Goal: Task Accomplishment & Management: Use online tool/utility

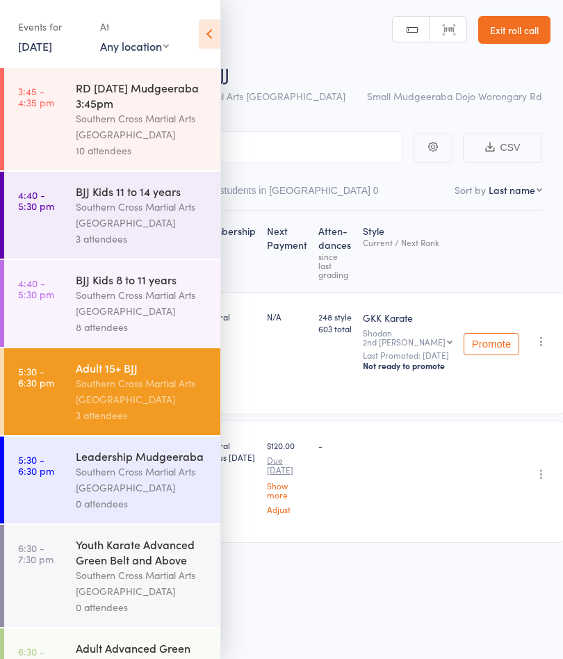
scroll to position [1, 0]
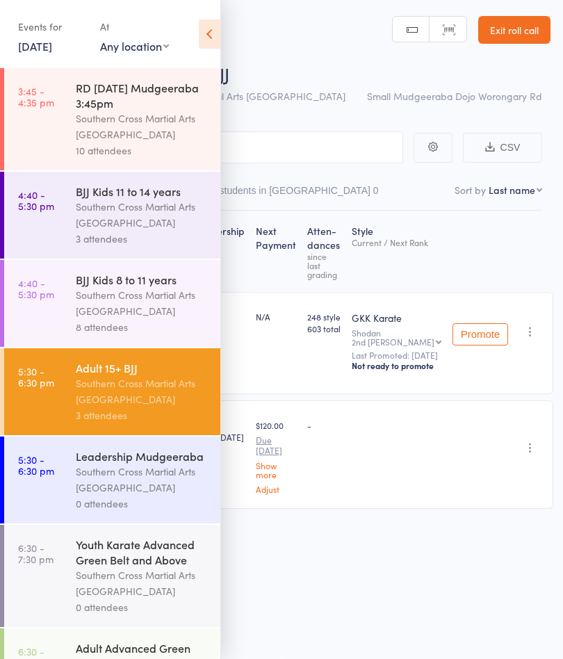
click at [34, 51] on link "10 Oct, 2025" at bounding box center [35, 45] width 34 height 15
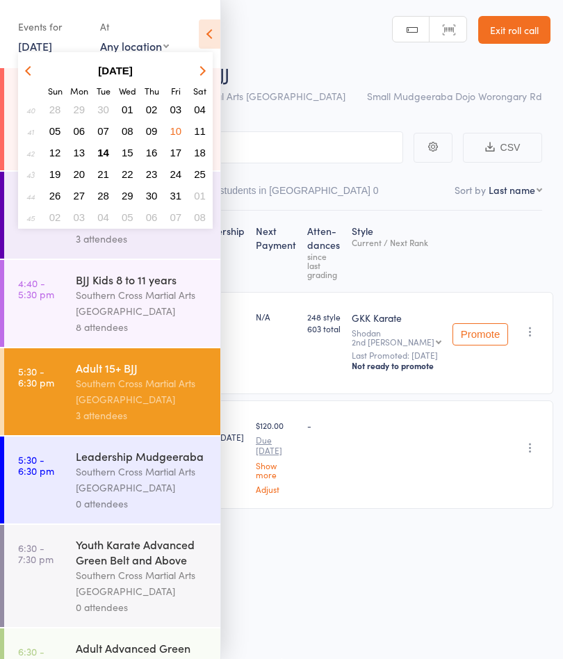
click at [99, 162] on button "14" at bounding box center [104, 152] width 22 height 19
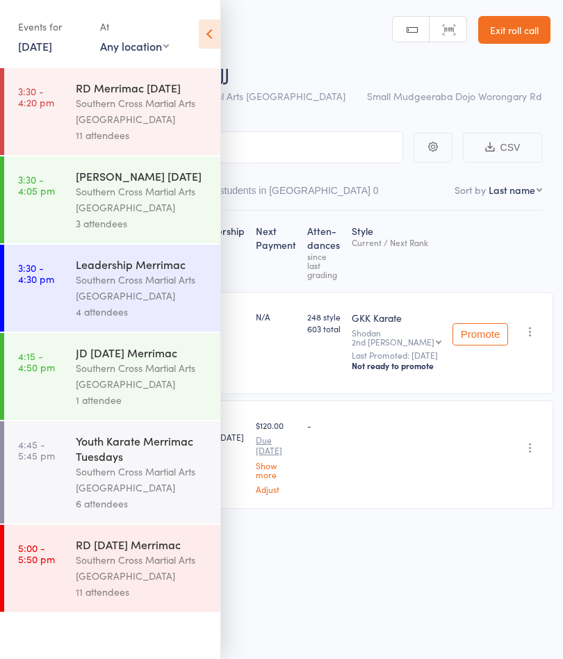
click at [203, 32] on icon at bounding box center [210, 33] width 22 height 29
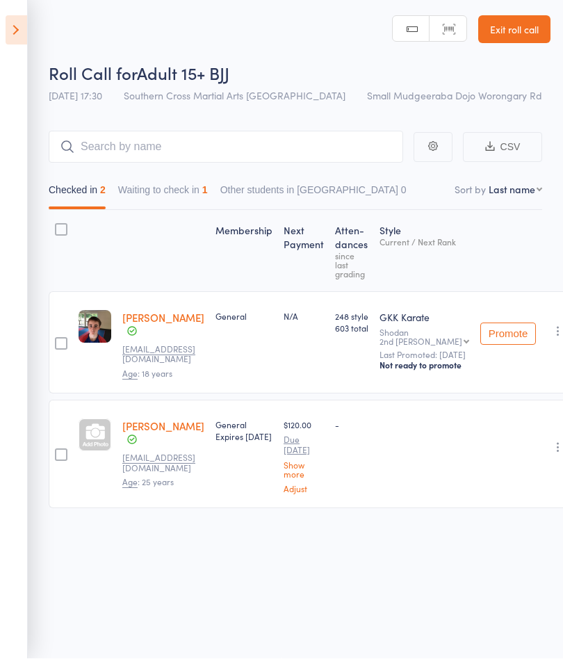
click at [26, 26] on icon at bounding box center [17, 30] width 22 height 29
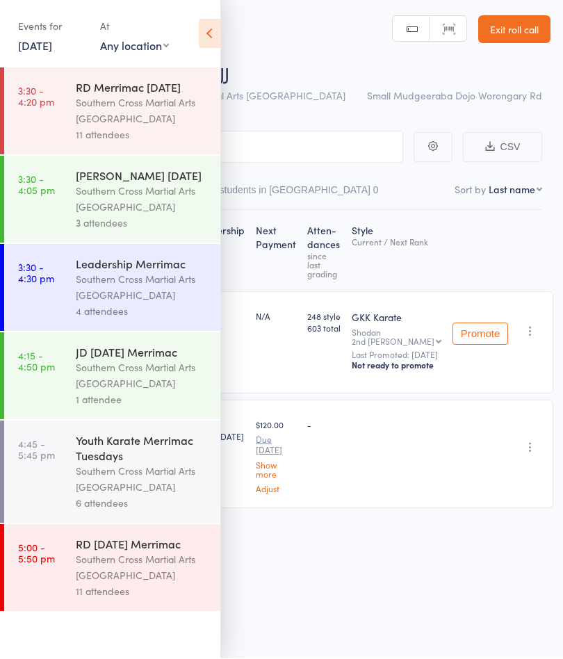
click at [149, 114] on div "Southern Cross Martial Arts [GEOGRAPHIC_DATA]" at bounding box center [142, 111] width 133 height 32
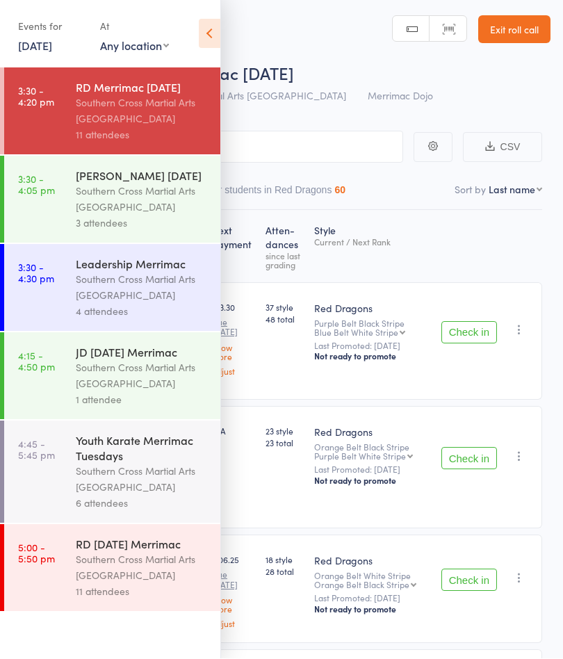
scroll to position [1, 0]
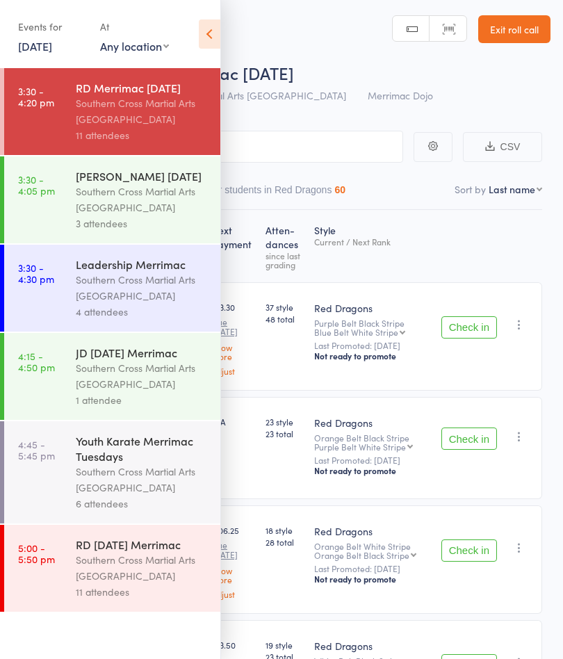
click at [211, 22] on icon at bounding box center [210, 33] width 22 height 29
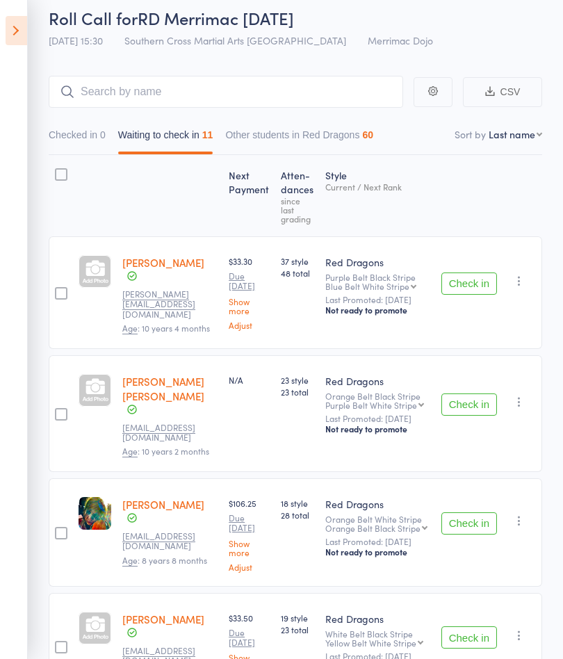
scroll to position [0, 0]
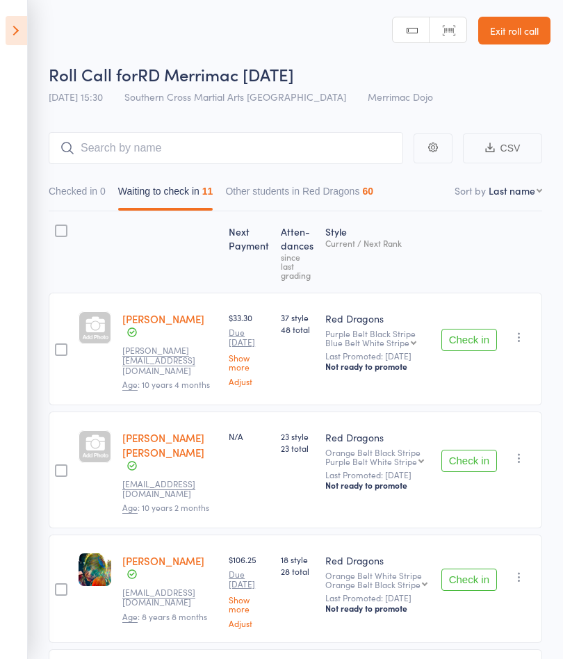
click at [470, 343] on button "Check in" at bounding box center [470, 340] width 56 height 22
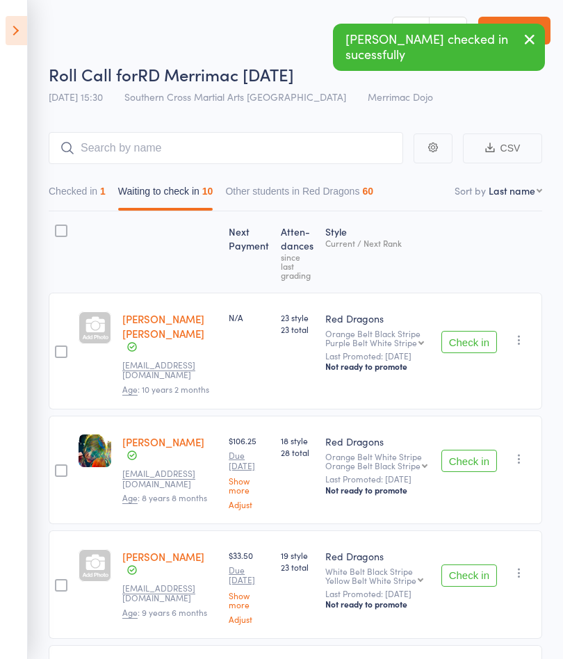
click at [472, 450] on button "Check in" at bounding box center [470, 461] width 56 height 22
click at [463, 450] on button "Check in" at bounding box center [470, 461] width 56 height 22
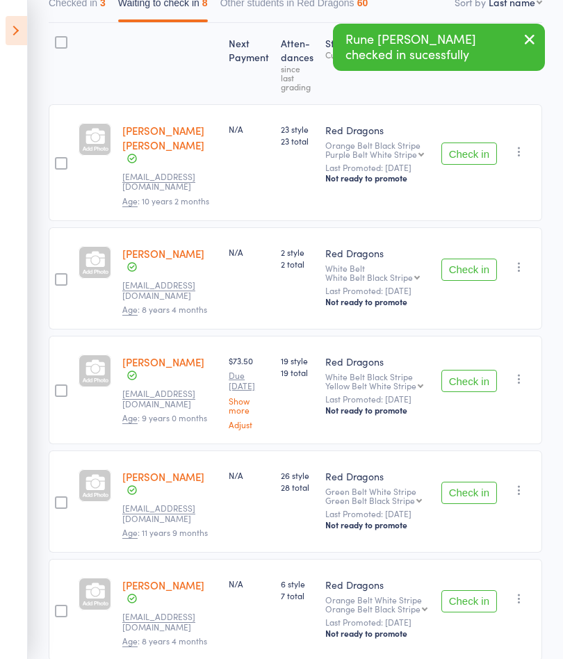
scroll to position [175, 0]
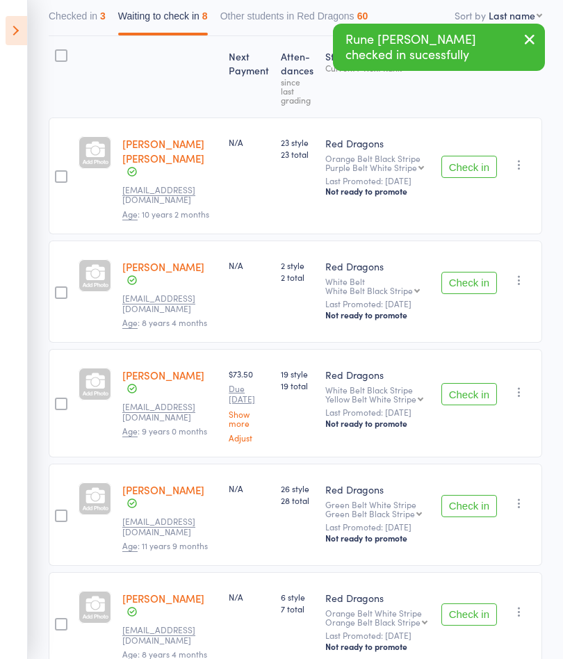
click at [467, 495] on button "Check in" at bounding box center [470, 506] width 56 height 22
click at [471, 383] on button "Check in" at bounding box center [470, 394] width 56 height 22
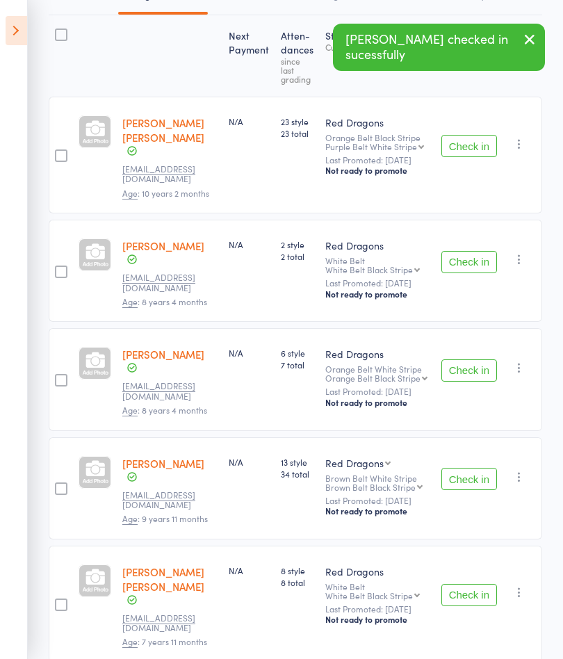
scroll to position [177, 0]
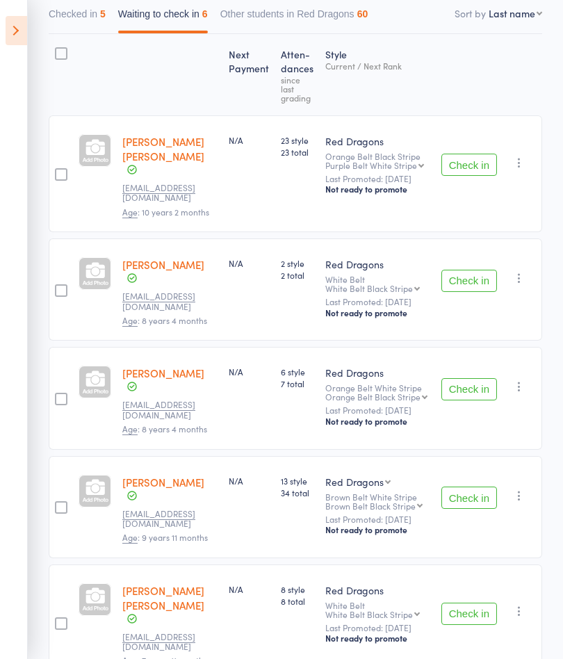
click at [472, 378] on button "Check in" at bounding box center [470, 389] width 56 height 22
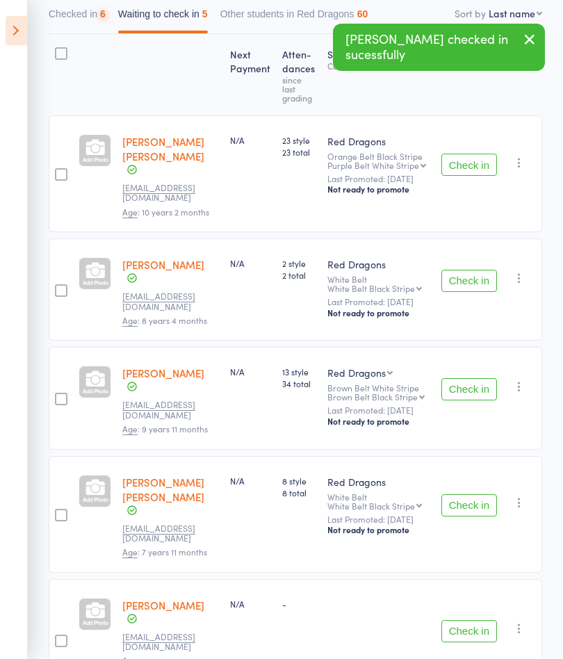
scroll to position [134, 0]
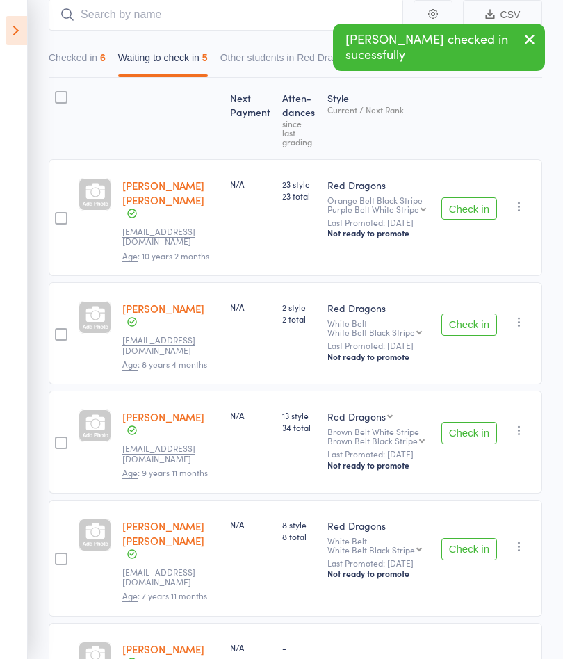
click at [476, 422] on button "Check in" at bounding box center [470, 433] width 56 height 22
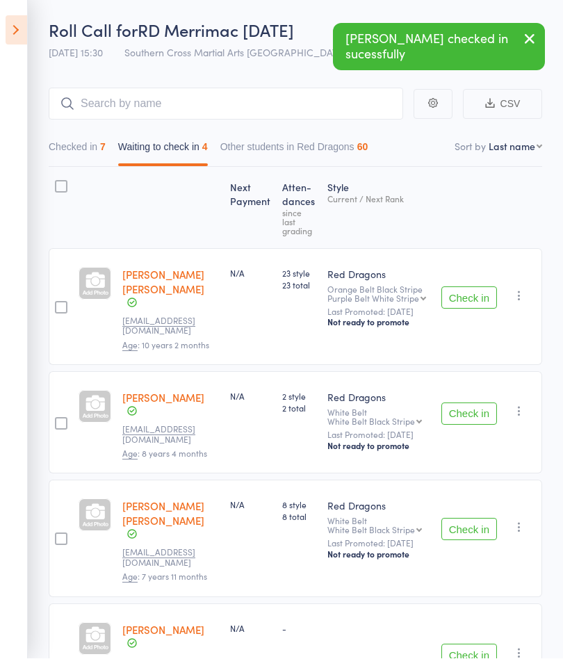
scroll to position [92, 0]
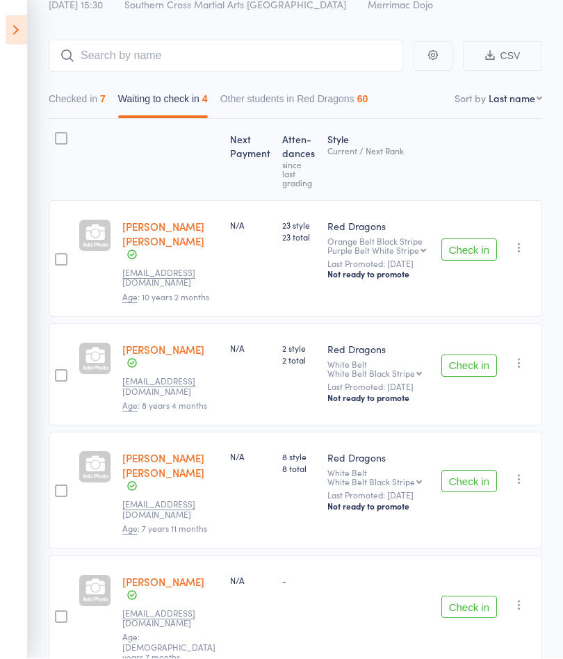
click at [91, 109] on button "Checked in 7" at bounding box center [77, 103] width 57 height 32
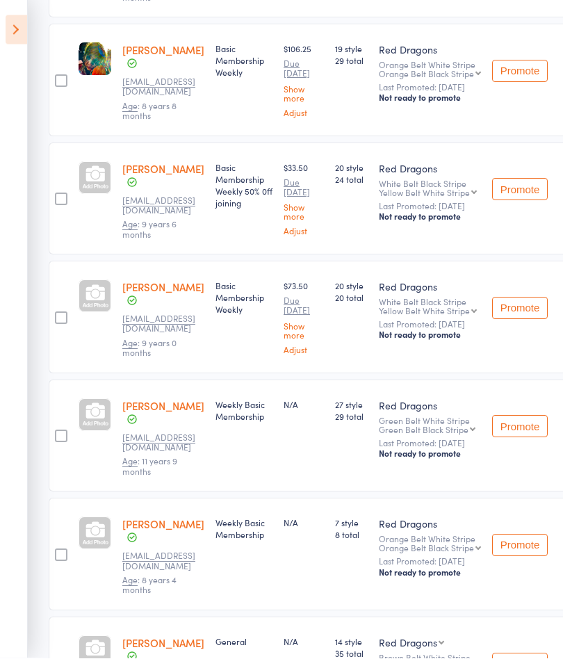
scroll to position [396, 0]
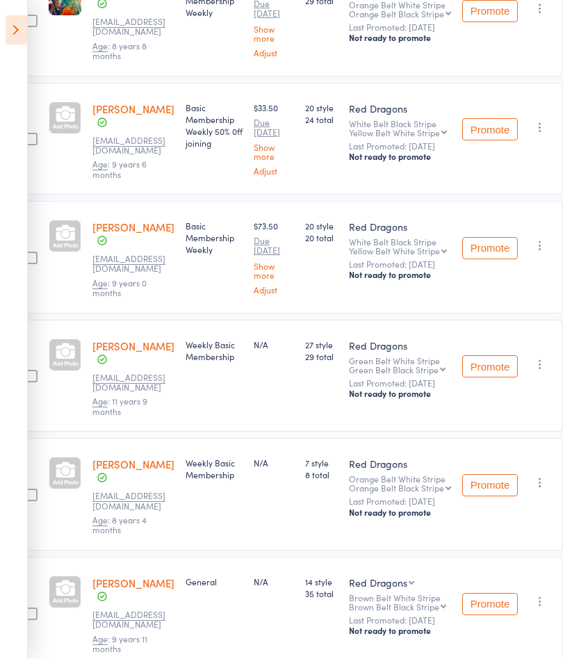
click at [540, 595] on icon "button" at bounding box center [540, 602] width 14 height 14
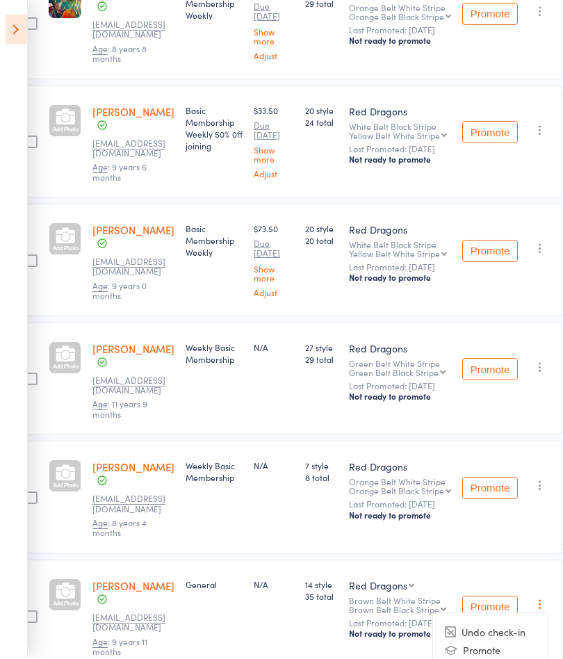
scroll to position [453, 39]
click at [513, 625] on li "Undo check-in" at bounding box center [490, 633] width 115 height 17
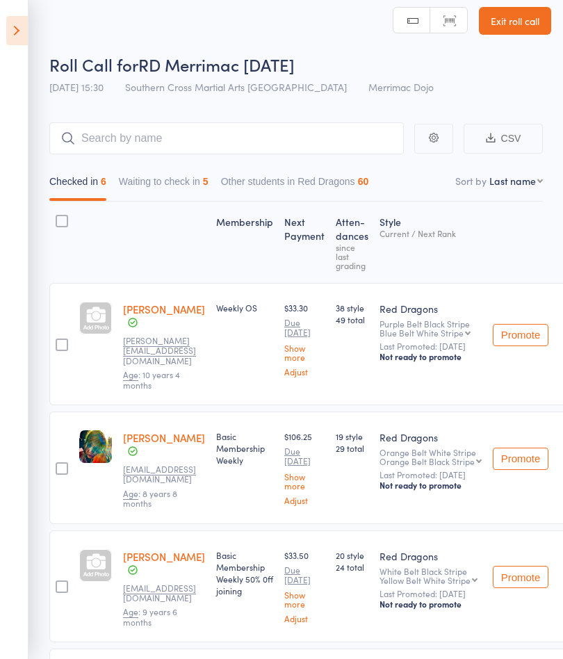
scroll to position [0, 0]
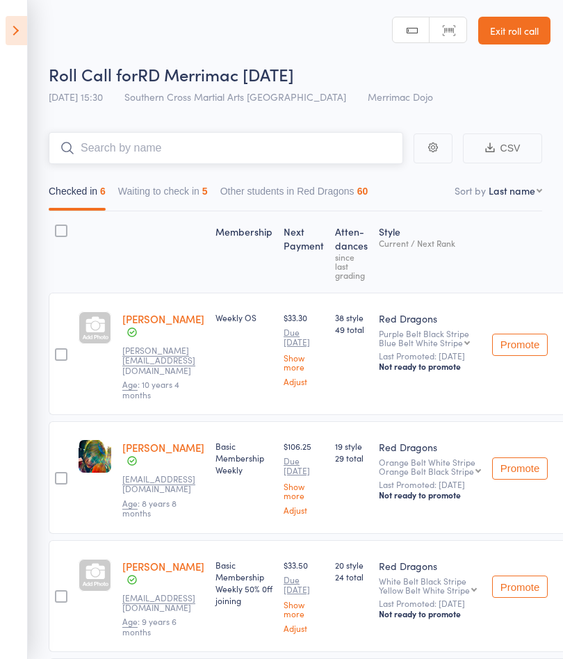
click at [152, 164] on input "search" at bounding box center [226, 148] width 355 height 32
click at [160, 203] on button "Waiting to check in 5" at bounding box center [163, 195] width 90 height 32
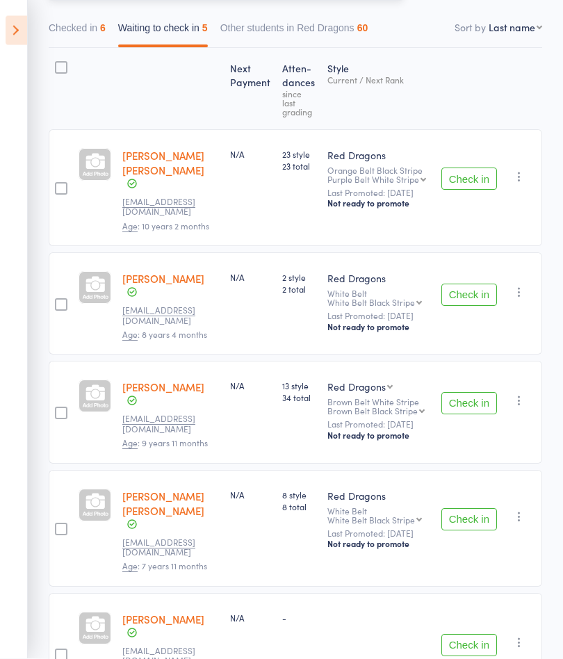
scroll to position [163, 0]
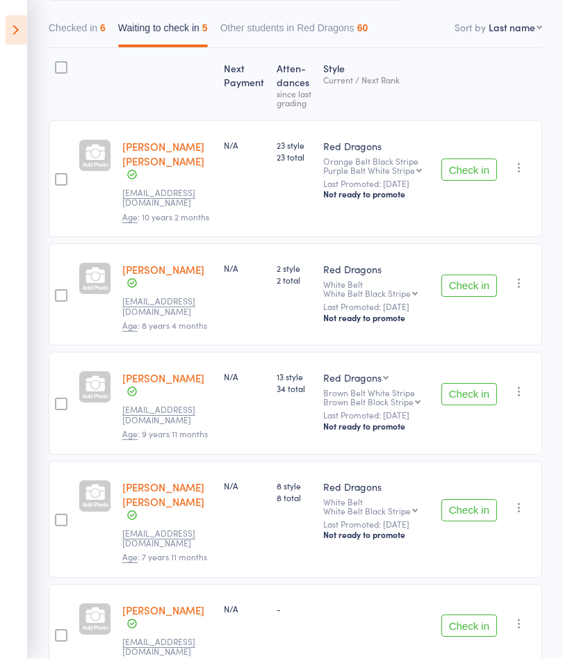
click at [472, 182] on button "Check in" at bounding box center [470, 170] width 56 height 22
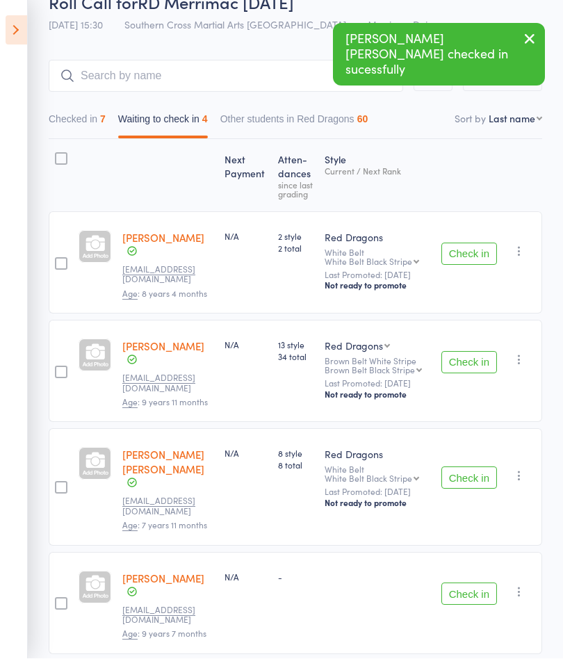
click at [475, 357] on button "Check in" at bounding box center [470, 363] width 56 height 22
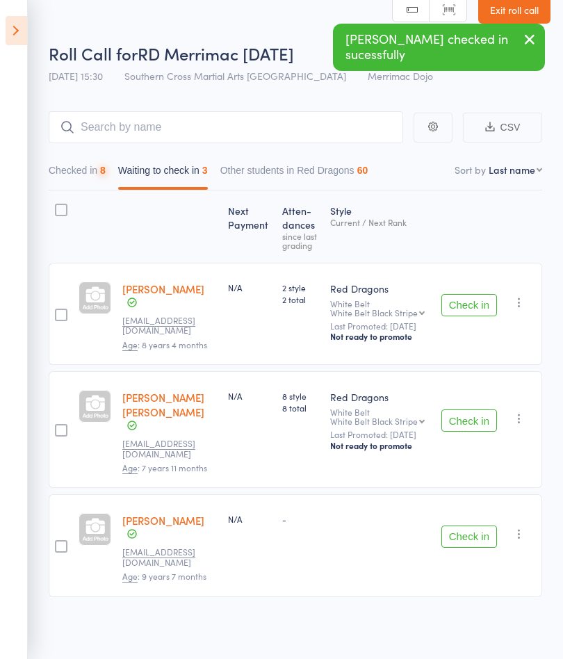
scroll to position [1, 0]
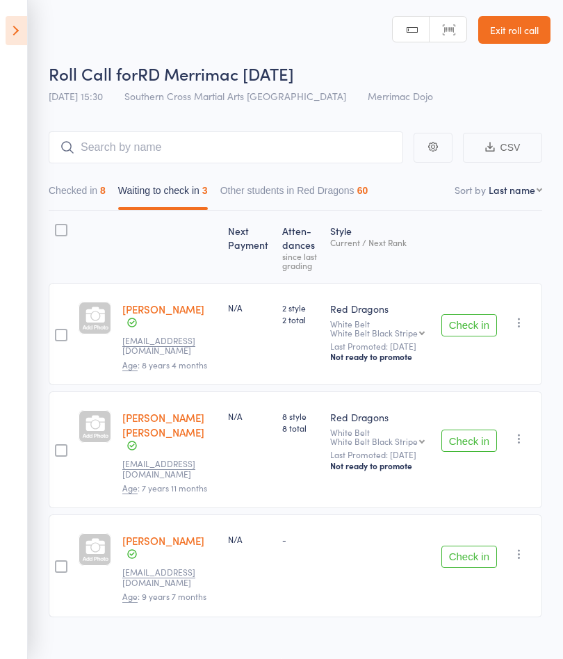
click at [474, 447] on button "Check in" at bounding box center [470, 441] width 56 height 22
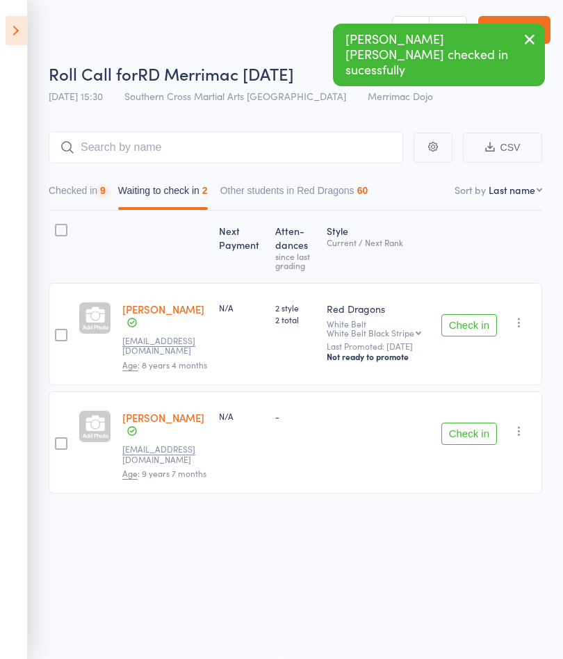
click at [492, 424] on button "Check in" at bounding box center [470, 434] width 56 height 22
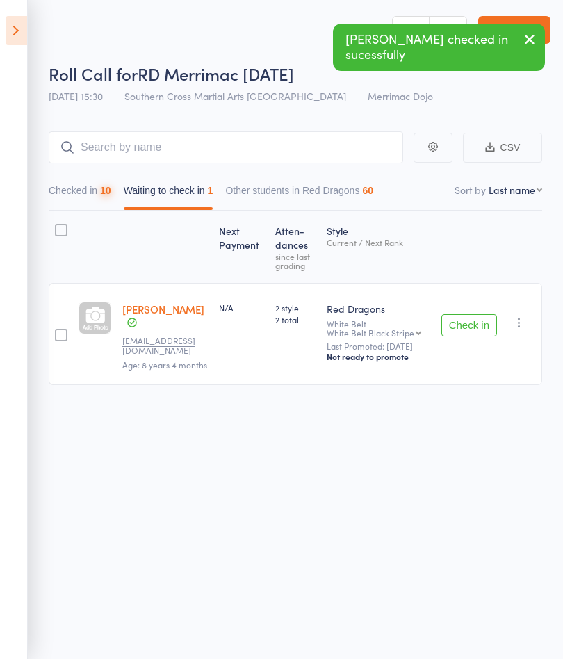
click at [68, 197] on button "Checked in 10" at bounding box center [80, 194] width 63 height 32
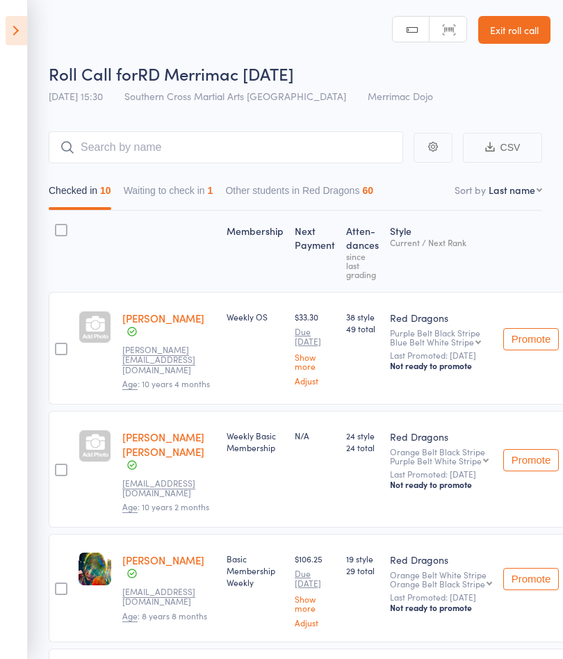
click at [19, 42] on icon at bounding box center [17, 30] width 22 height 29
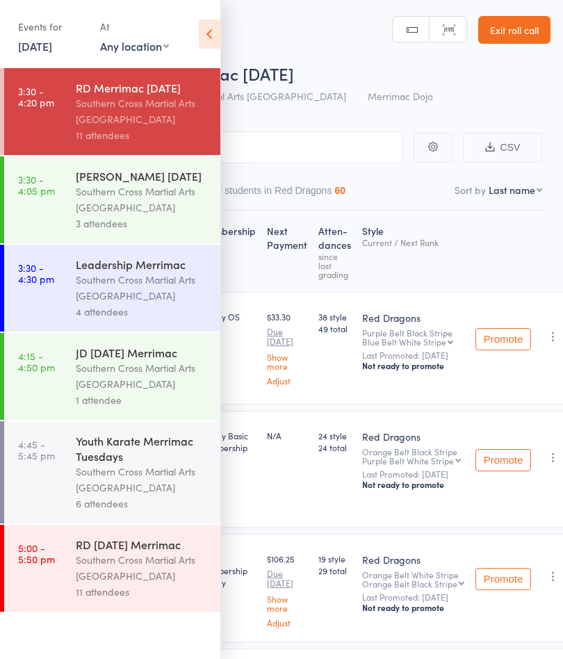
click at [64, 196] on link "3:30 - 4:05 pm JD Merrimac Tuesday Southern Cross Martial Arts Gold Coast 3 att…" at bounding box center [112, 199] width 216 height 87
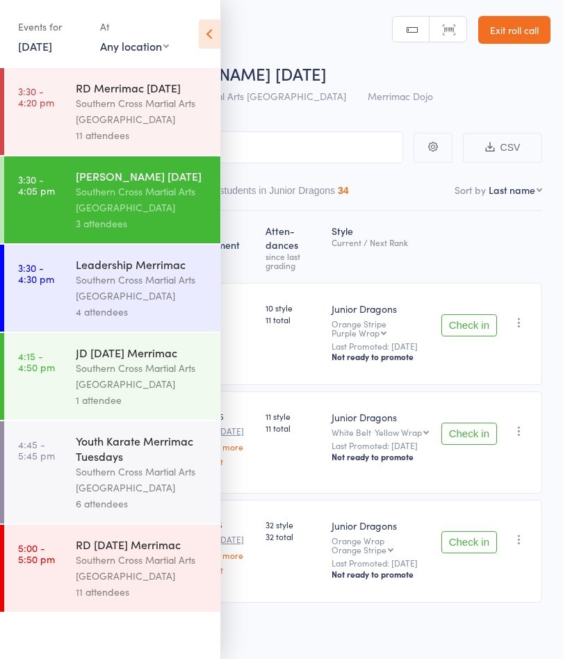
click at [201, 32] on icon at bounding box center [210, 33] width 22 height 29
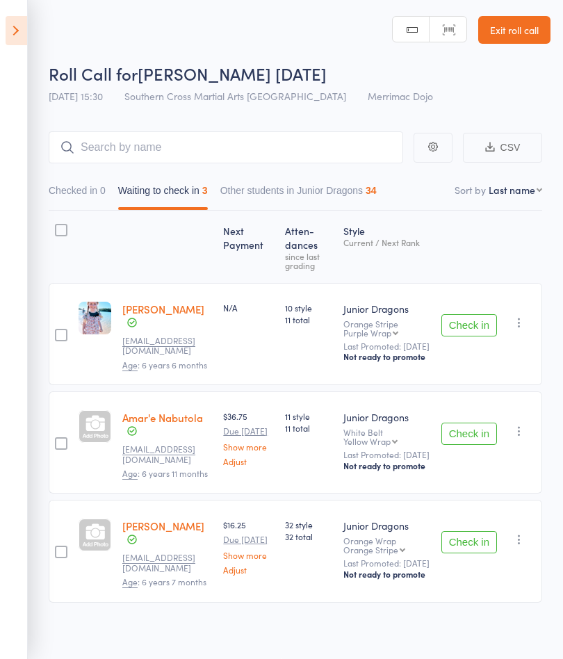
click at [490, 337] on button "Check in" at bounding box center [470, 325] width 56 height 22
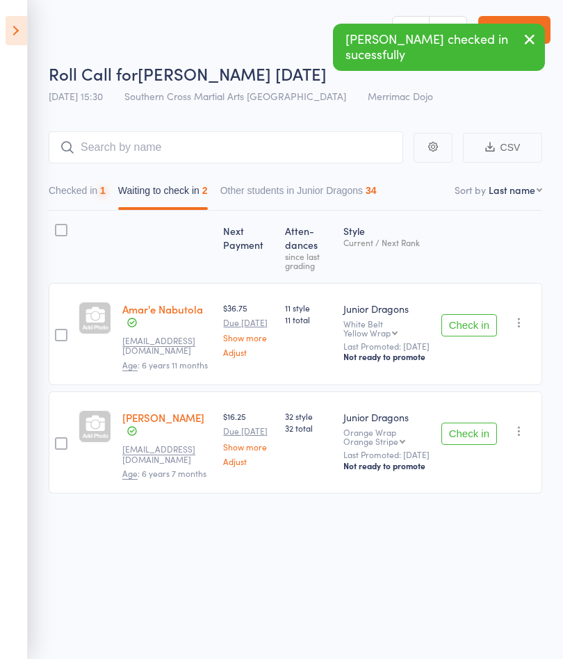
click at [497, 335] on button "Check in" at bounding box center [470, 325] width 56 height 22
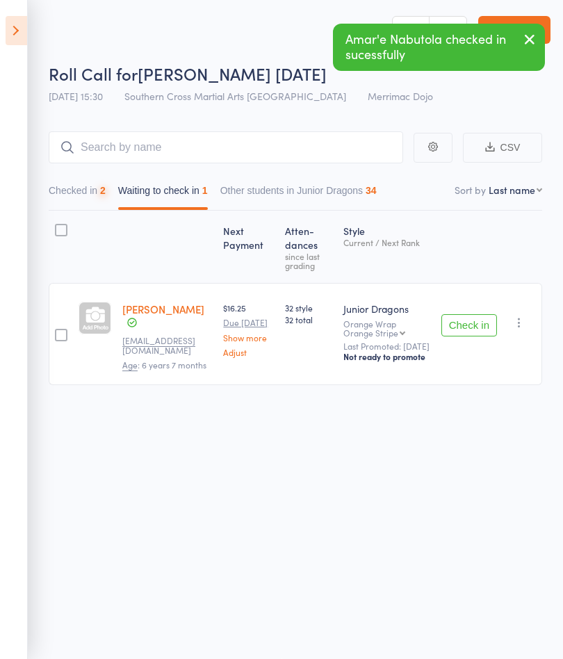
click at [485, 337] on button "Check in" at bounding box center [470, 325] width 56 height 22
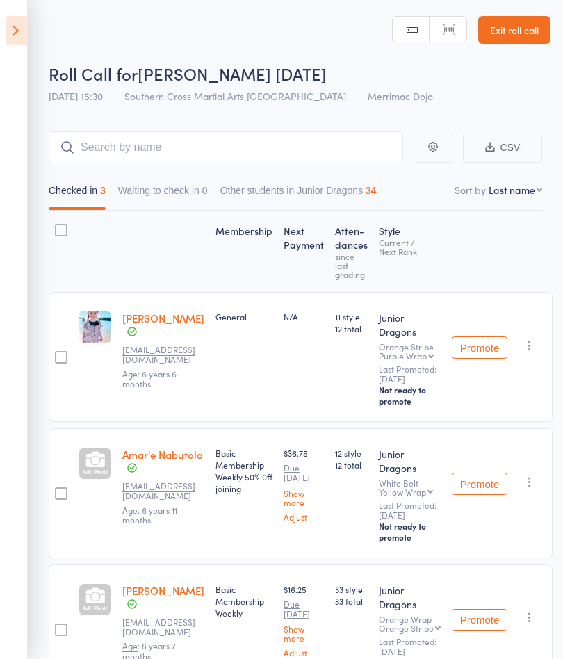
click at [21, 34] on icon at bounding box center [17, 30] width 22 height 29
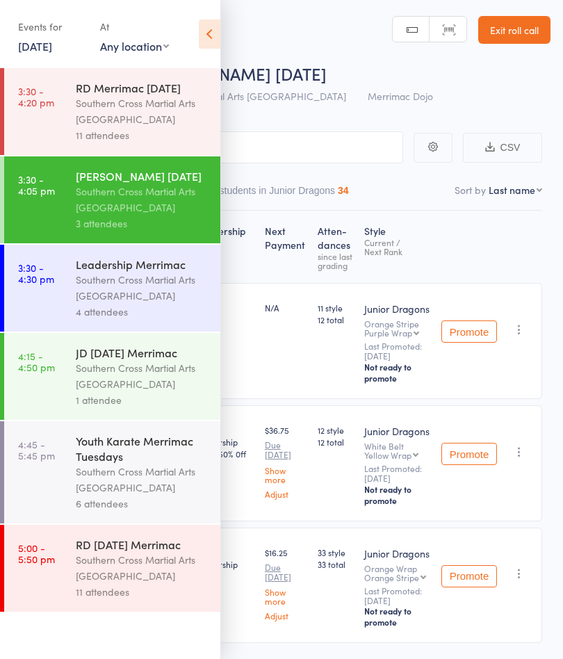
click at [154, 119] on div "Southern Cross Martial Arts [GEOGRAPHIC_DATA]" at bounding box center [142, 111] width 133 height 32
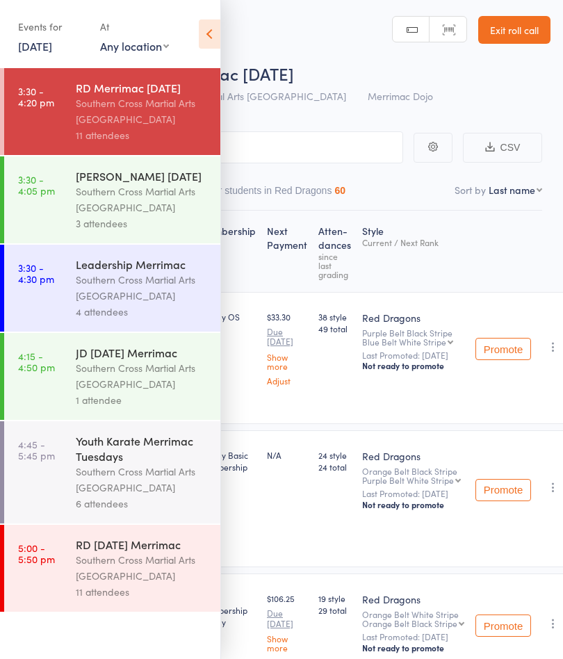
click at [207, 33] on icon at bounding box center [210, 33] width 22 height 29
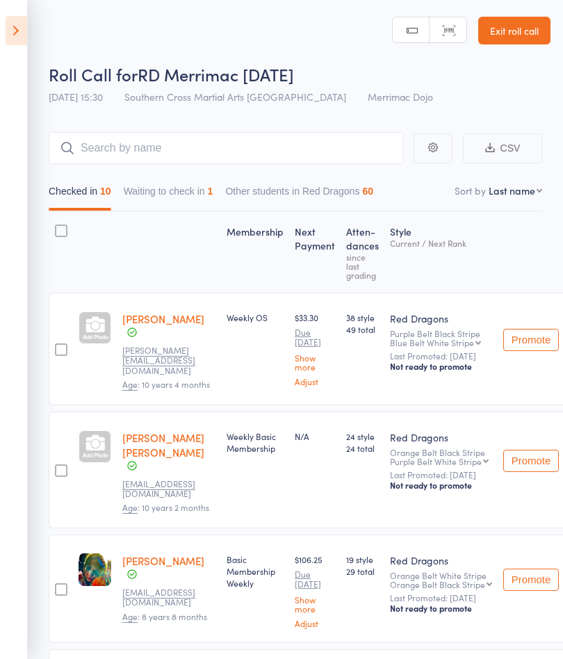
click at [202, 193] on button "Waiting to check in 1" at bounding box center [169, 195] width 90 height 32
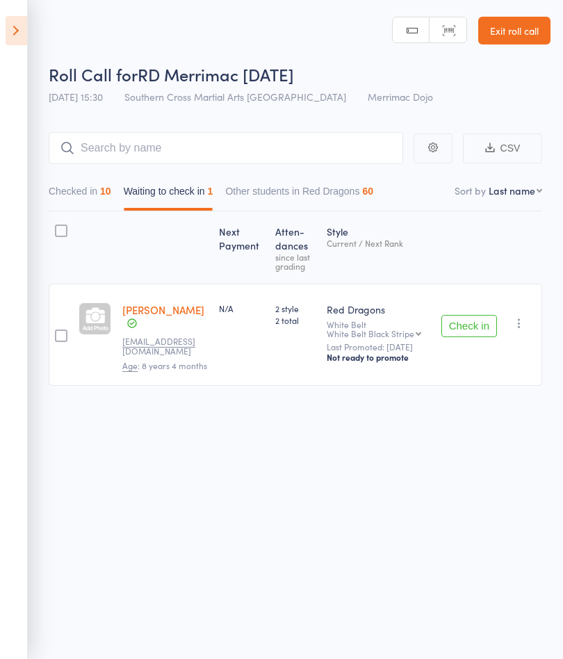
click at [527, 332] on button "button" at bounding box center [519, 323] width 17 height 17
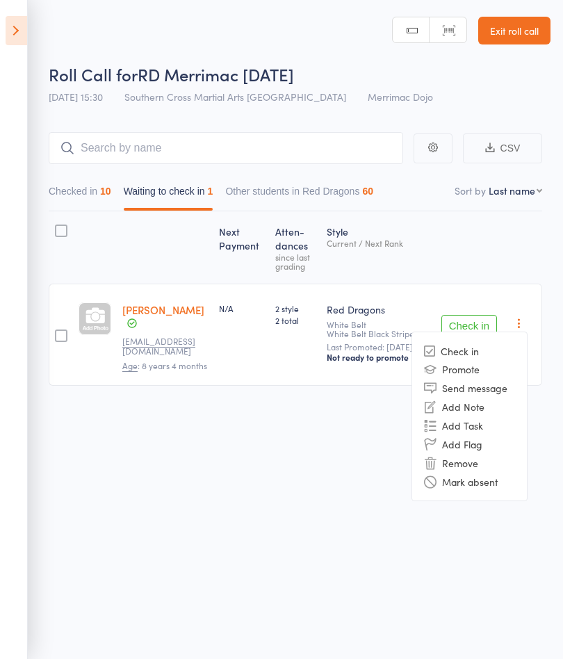
click at [499, 485] on li "Mark absent" at bounding box center [469, 481] width 115 height 19
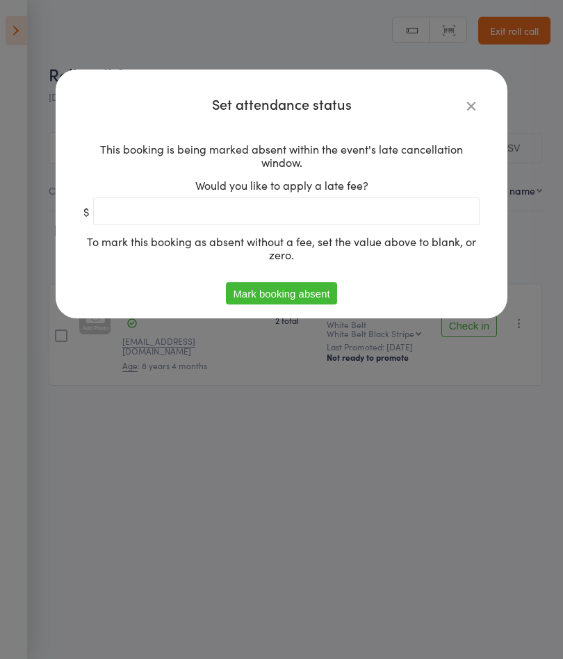
click at [330, 282] on button "Mark booking absent" at bounding box center [281, 293] width 111 height 22
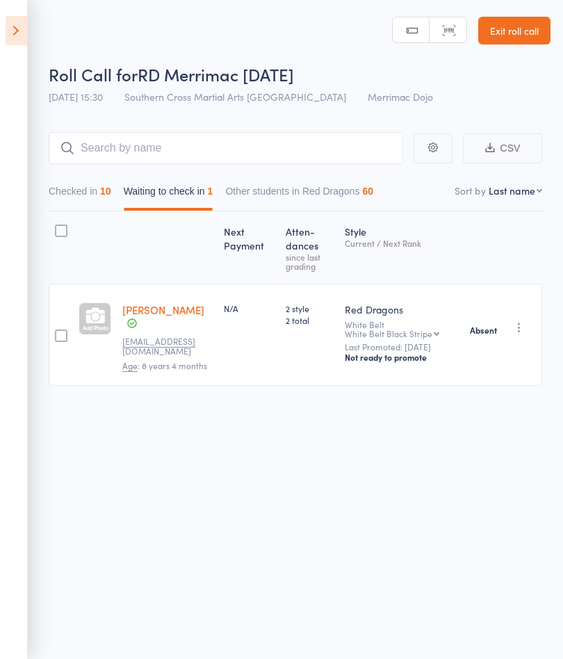
click at [22, 31] on icon at bounding box center [17, 30] width 22 height 29
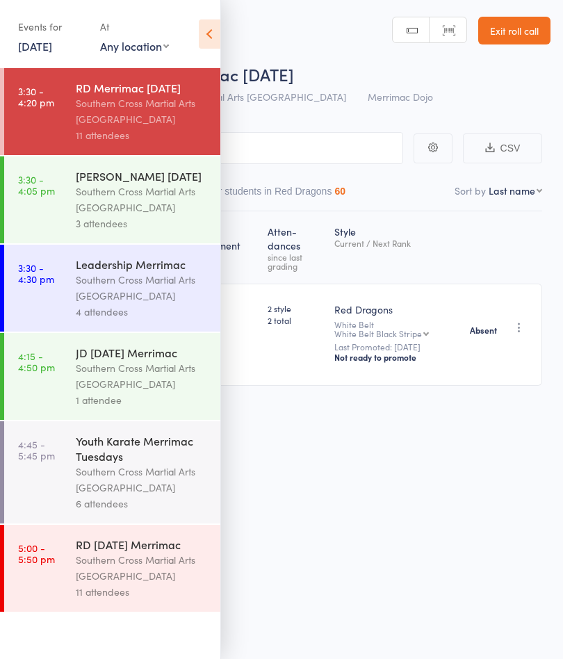
scroll to position [1, 0]
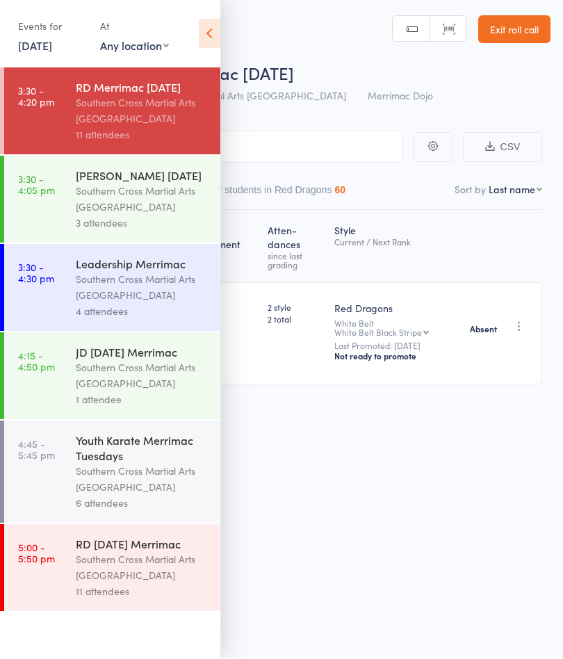
click at [145, 292] on div "Southern Cross Martial Arts [GEOGRAPHIC_DATA]" at bounding box center [142, 288] width 133 height 32
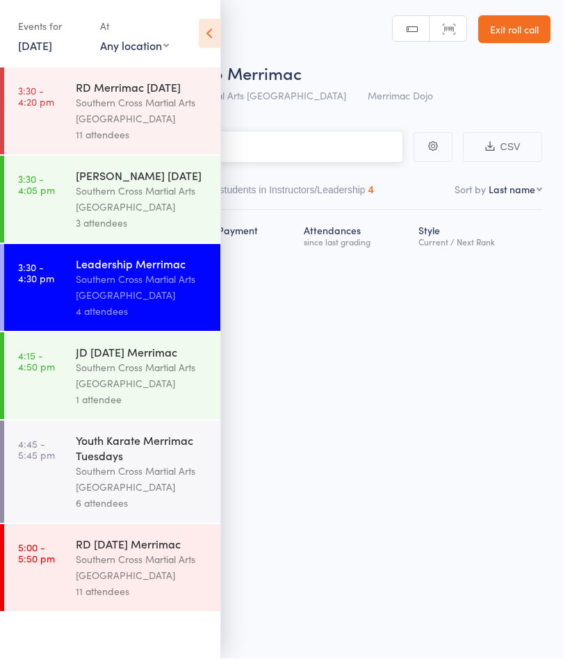
scroll to position [1, 0]
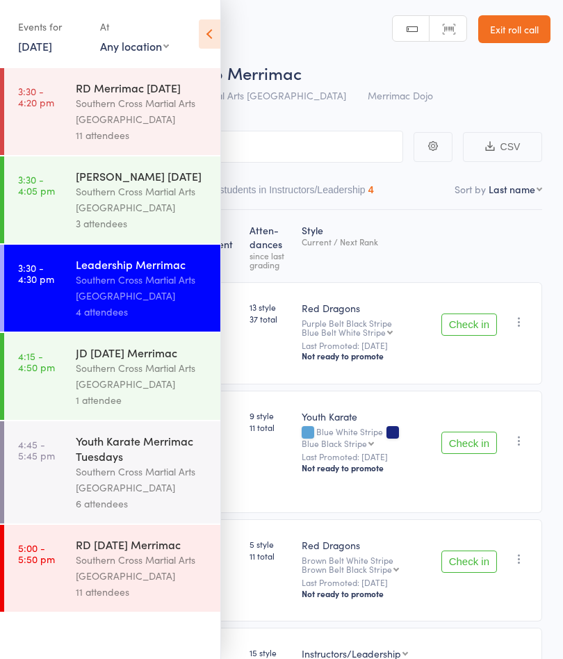
click at [206, 42] on icon at bounding box center [210, 33] width 22 height 29
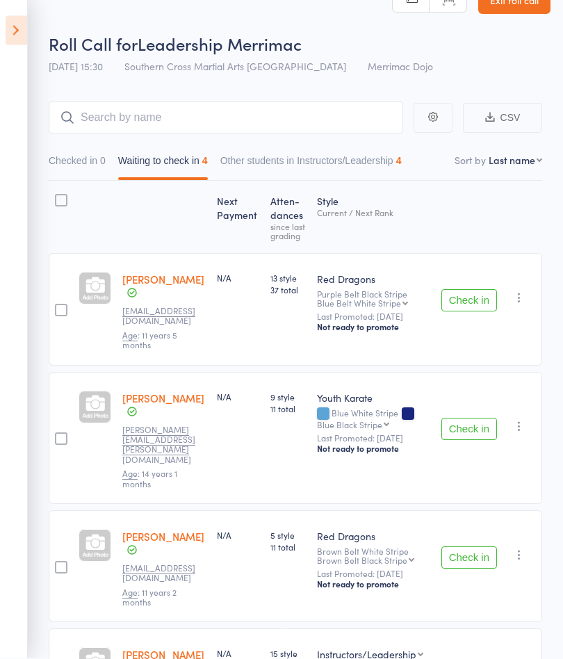
scroll to position [104, 0]
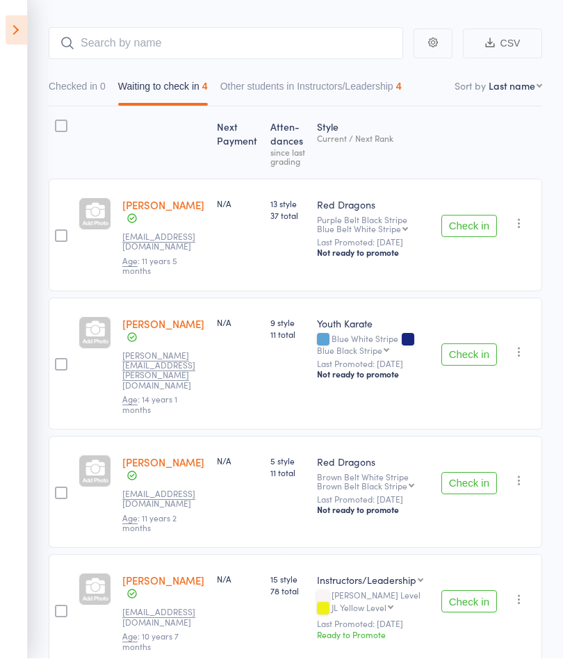
click at [475, 344] on button "Check in" at bounding box center [470, 355] width 56 height 22
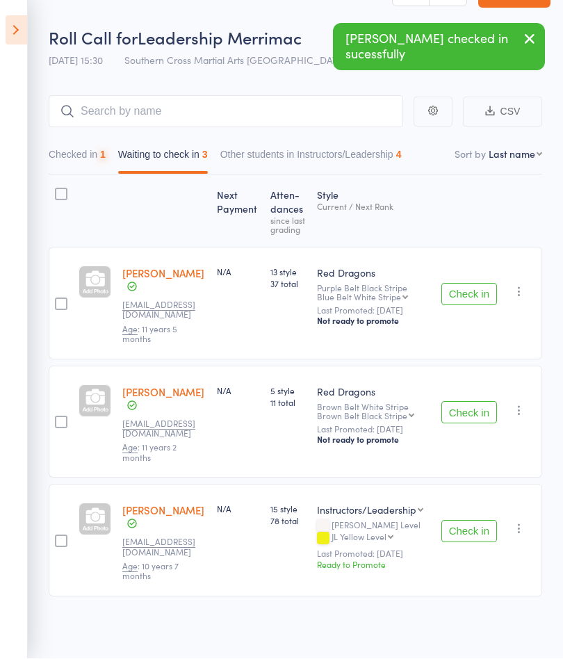
scroll to position [1, 0]
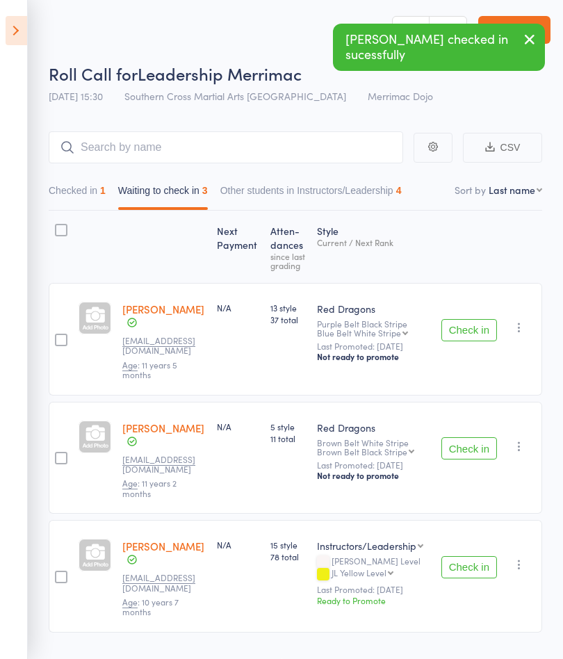
click at [467, 440] on button "Check in" at bounding box center [470, 448] width 56 height 22
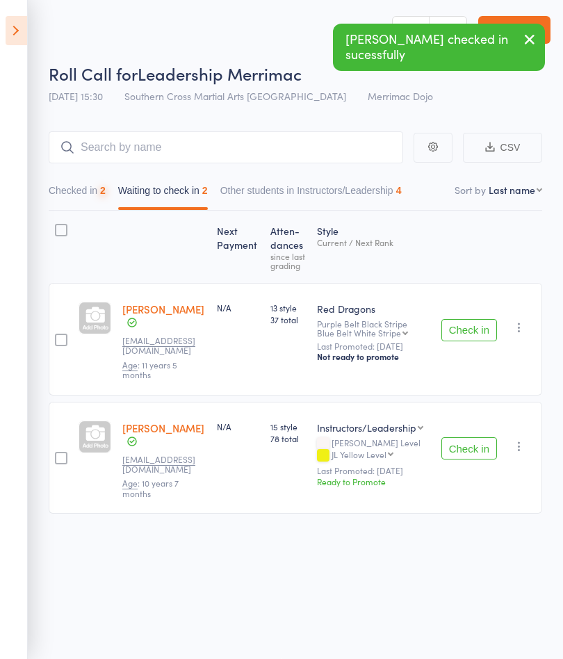
click at [473, 437] on button "Check in" at bounding box center [470, 448] width 56 height 22
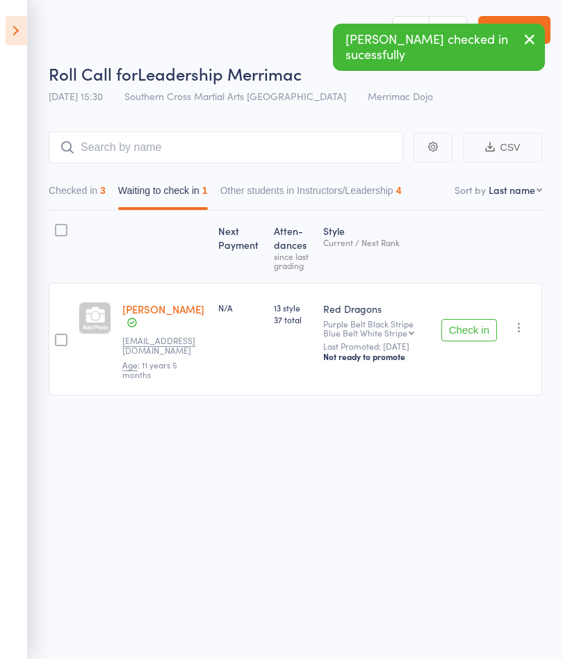
click at [23, 35] on icon at bounding box center [17, 30] width 22 height 29
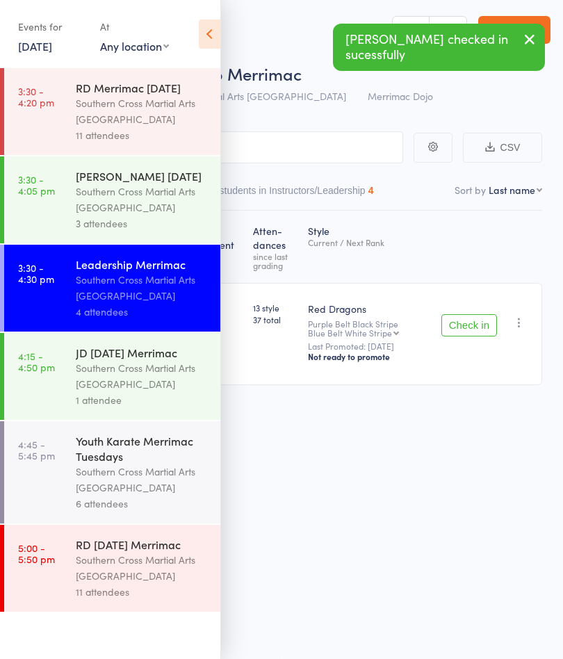
click at [207, 38] on icon at bounding box center [210, 33] width 22 height 29
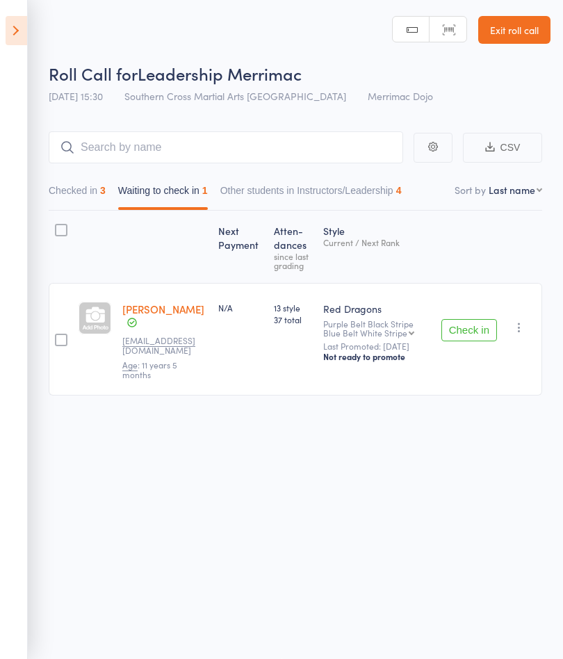
click at [532, 31] on link "Exit roll call" at bounding box center [515, 30] width 72 height 28
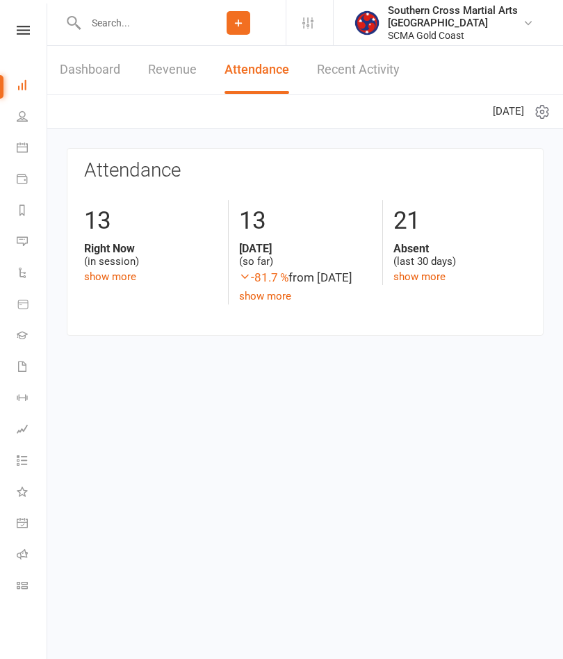
click at [124, 21] on input "text" at bounding box center [136, 22] width 110 height 19
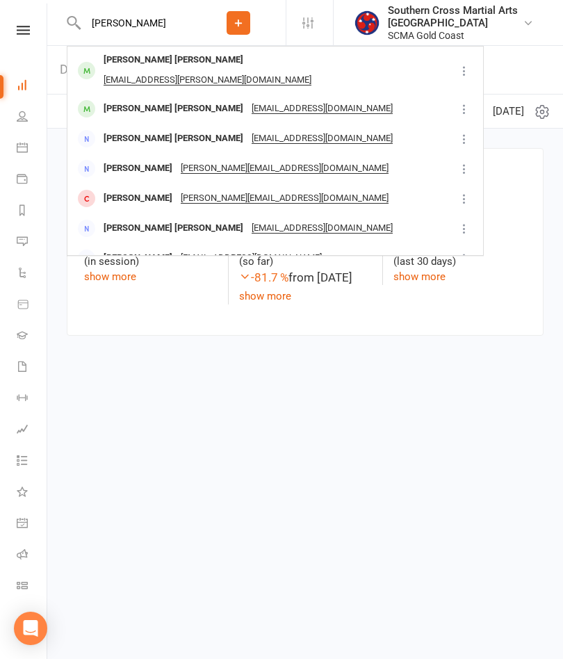
type input "[PERSON_NAME]"
click at [348, 96] on div "[PERSON_NAME] [PERSON_NAME] [EMAIL_ADDRESS][DOMAIN_NAME]" at bounding box center [261, 109] width 387 height 29
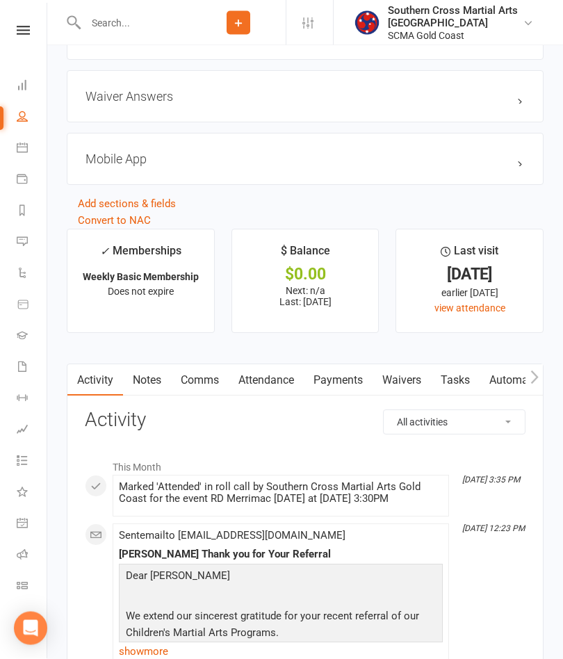
click at [273, 387] on link "Attendance" at bounding box center [266, 381] width 75 height 32
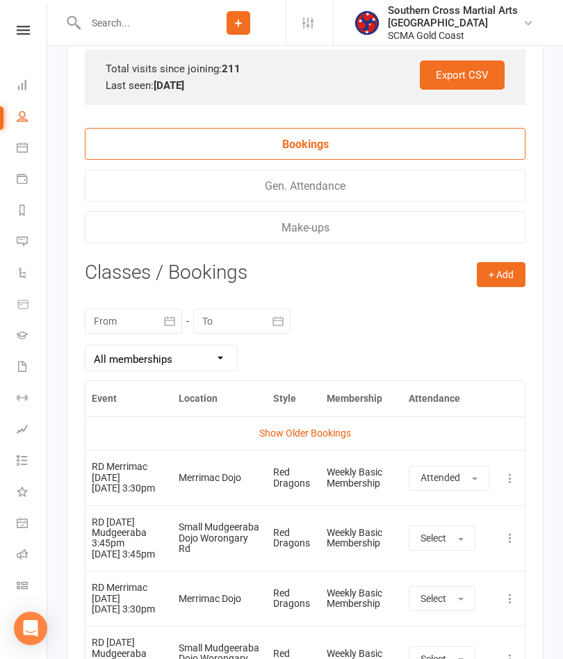
scroll to position [2308, 0]
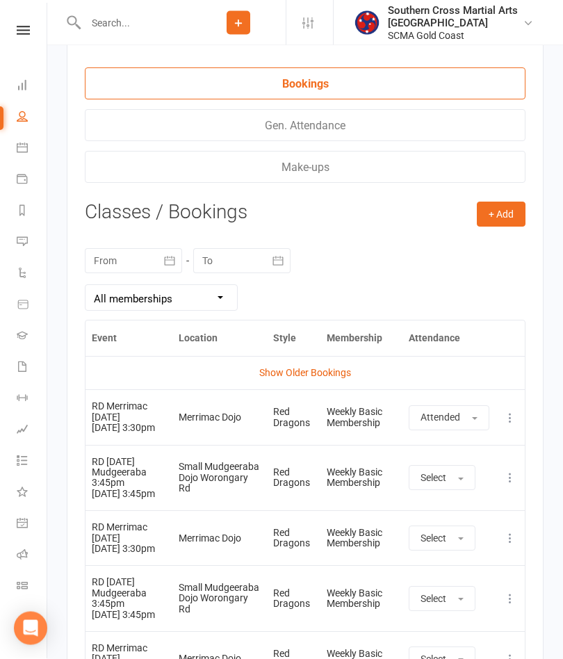
click at [330, 373] on link "Show Older Bookings" at bounding box center [305, 373] width 92 height 11
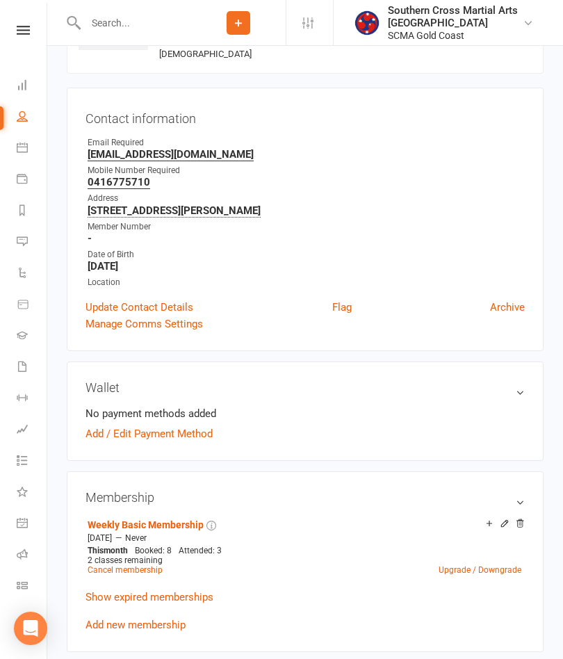
scroll to position [0, 0]
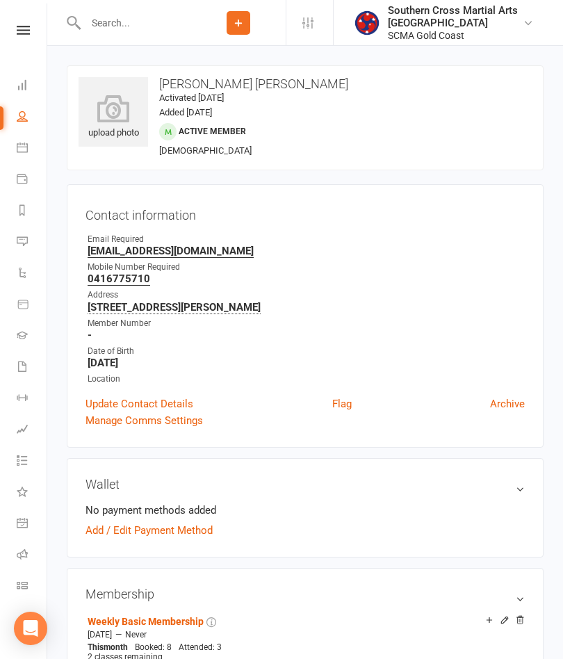
click at [22, 22] on nav "Clubworx Dashboard People Calendar Payments Reports Messages Automations Produc…" at bounding box center [23, 332] width 47 height 659
click at [30, 31] on link at bounding box center [23, 30] width 49 height 9
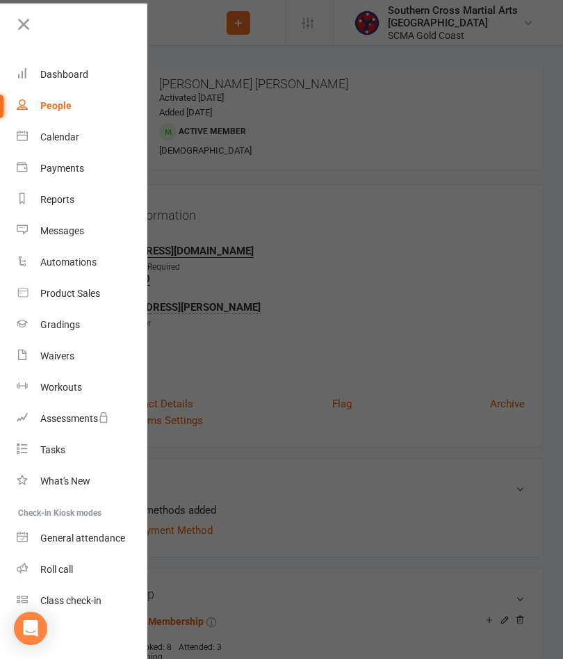
click at [90, 335] on link "Gradings" at bounding box center [82, 325] width 131 height 31
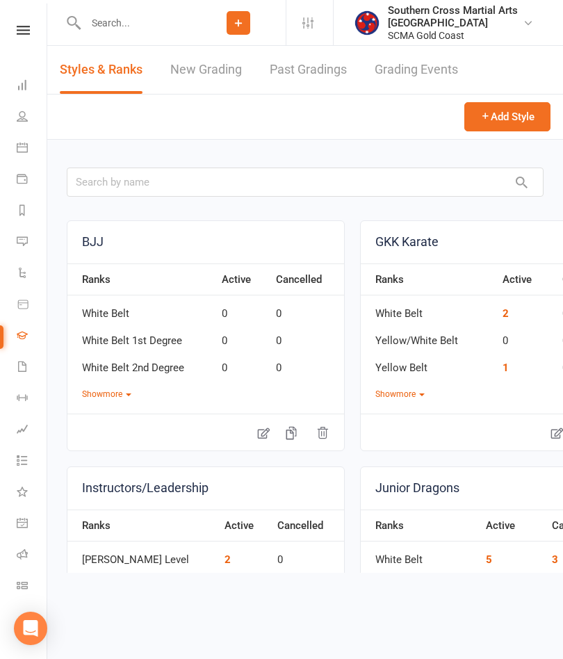
click at [422, 73] on link "Grading Events" at bounding box center [416, 70] width 83 height 48
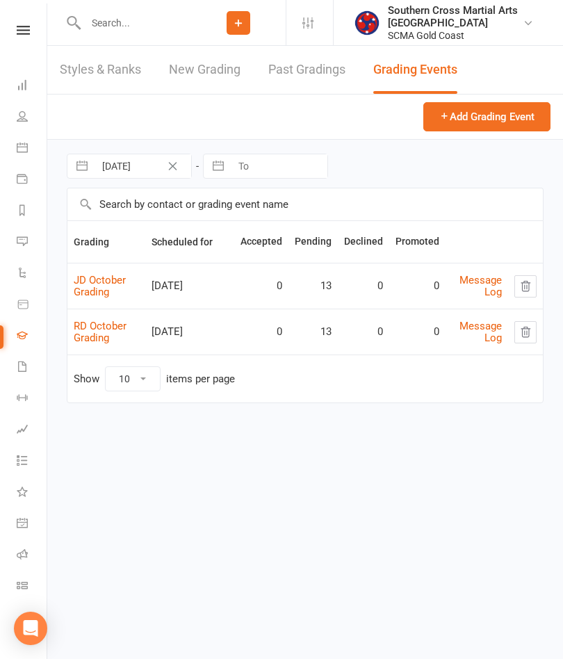
click at [101, 329] on link "RD October Grading" at bounding box center [100, 332] width 53 height 24
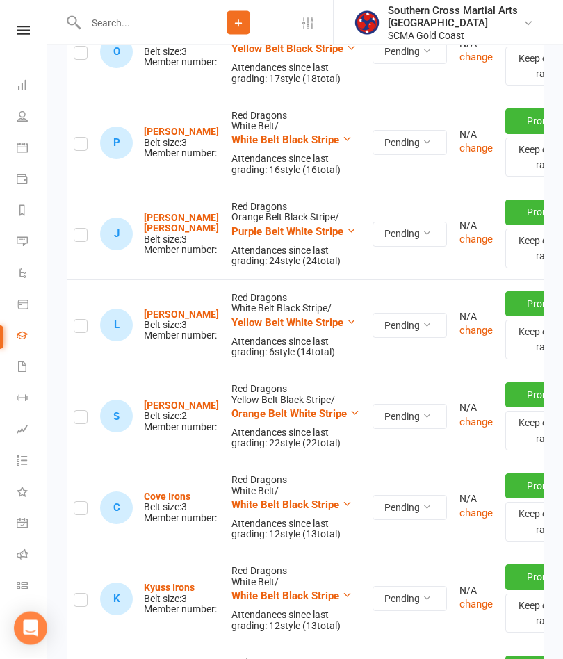
scroll to position [449, 0]
